Goal: Browse casually

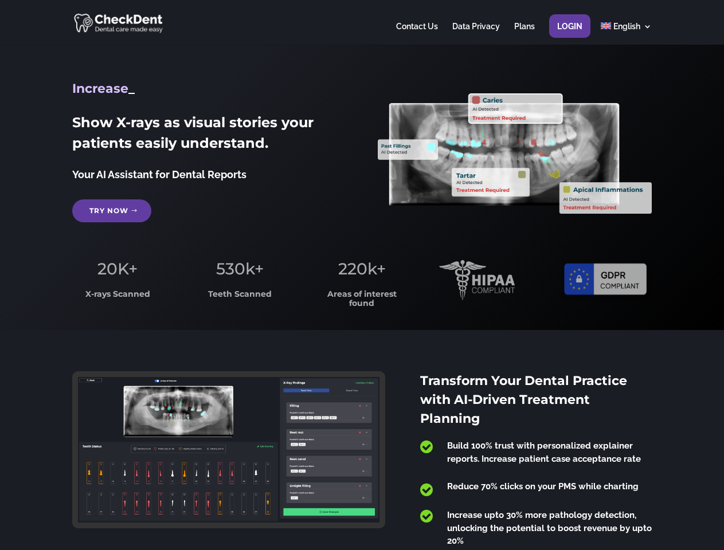
click at [362, 275] on span "220k+" at bounding box center [362, 268] width 48 height 19
click at [362, 22] on div at bounding box center [361, 22] width 579 height 45
click at [362, 275] on span "220k+" at bounding box center [362, 268] width 48 height 19
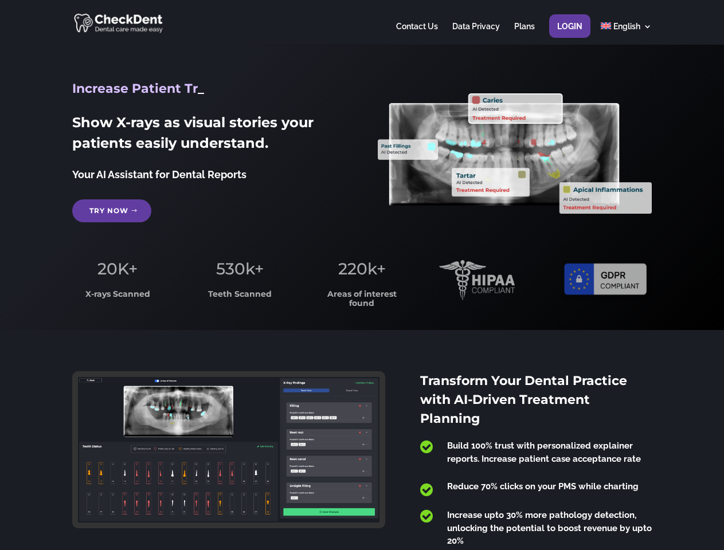
click at [362, 22] on div at bounding box center [361, 22] width 579 height 45
